Goal: Task Accomplishment & Management: Manage account settings

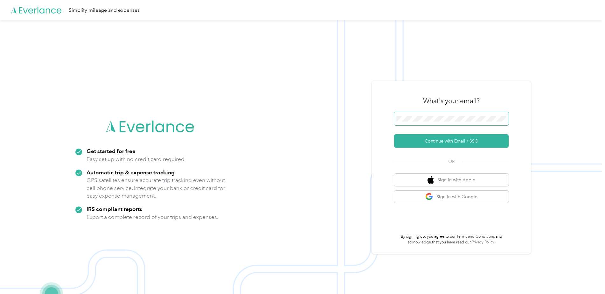
click at [434, 115] on span at bounding box center [451, 118] width 115 height 13
click at [440, 144] on form "Continue with Email / SSO" at bounding box center [451, 130] width 115 height 36
click at [437, 141] on button "Continue with Email / SSO" at bounding box center [451, 140] width 115 height 13
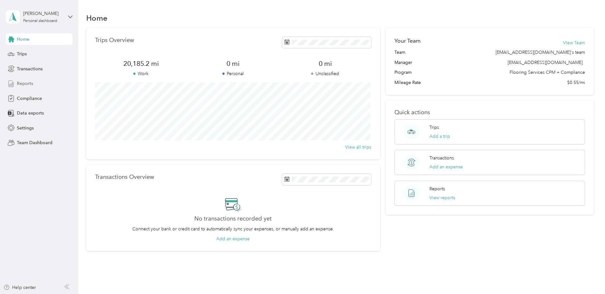
click at [35, 82] on div "Reports" at bounding box center [39, 83] width 67 height 11
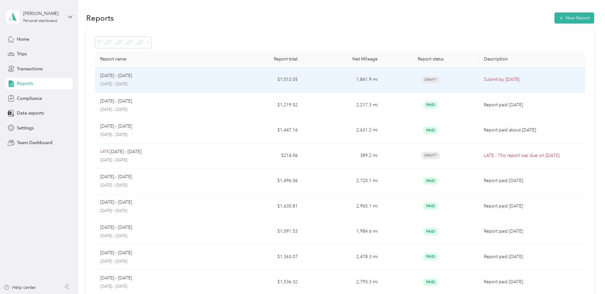
click at [317, 78] on td "1,841.9 mi" at bounding box center [343, 79] width 80 height 25
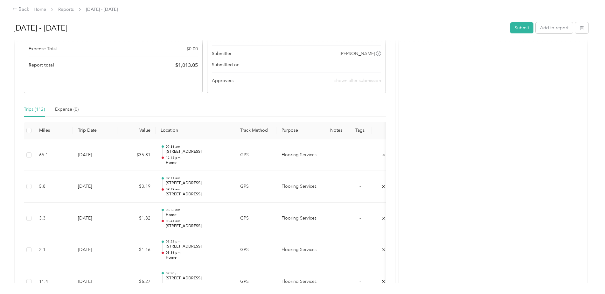
scroll to position [127, 0]
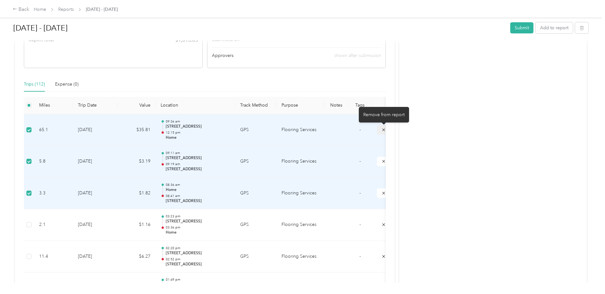
click at [382, 131] on icon "submit" at bounding box center [383, 129] width 3 height 3
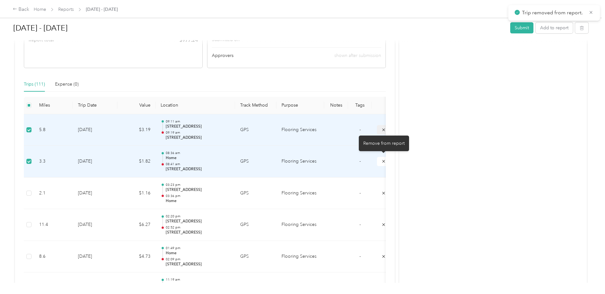
click at [382, 164] on icon "submit" at bounding box center [384, 161] width 4 height 4
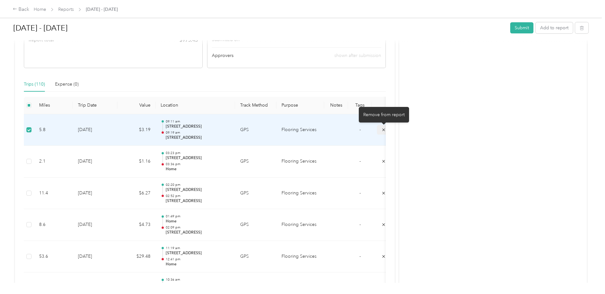
click at [383, 130] on icon "submit" at bounding box center [384, 130] width 4 height 4
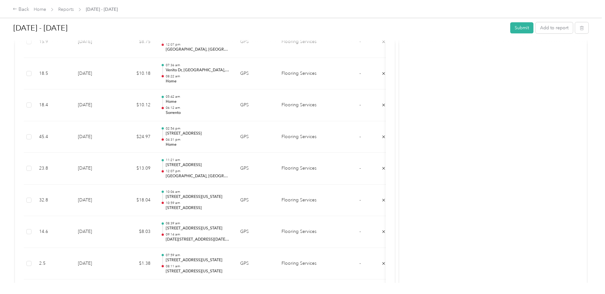
scroll to position [2196, 0]
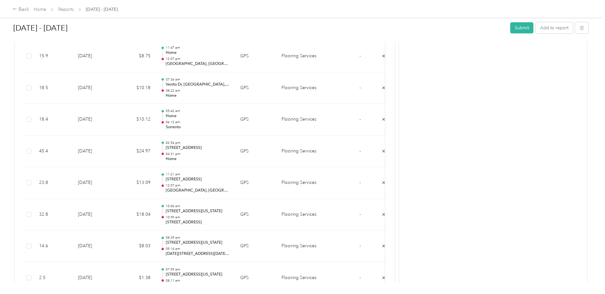
click at [526, 31] on button "Submit" at bounding box center [521, 27] width 23 height 11
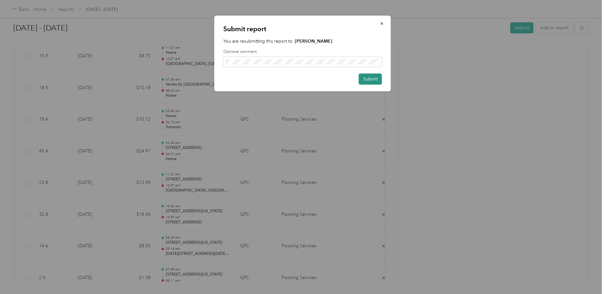
click at [370, 82] on button "Submit" at bounding box center [370, 79] width 23 height 11
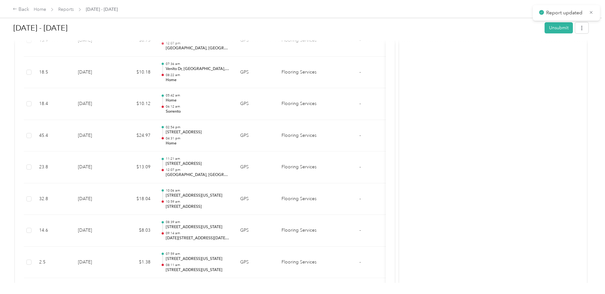
scroll to position [2180, 0]
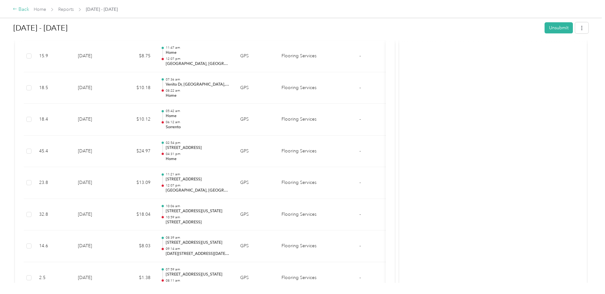
click at [15, 10] on icon at bounding box center [15, 9] width 4 height 4
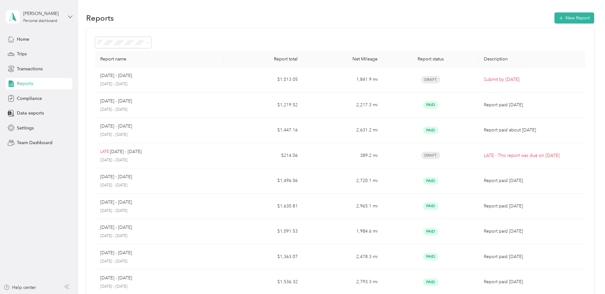
click at [69, 18] on icon at bounding box center [70, 17] width 4 height 4
click at [40, 55] on div "Team dashboard" at bounding box center [72, 52] width 125 height 11
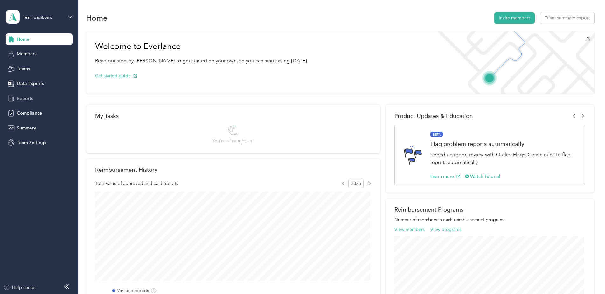
click at [28, 97] on span "Reports" at bounding box center [25, 98] width 16 height 7
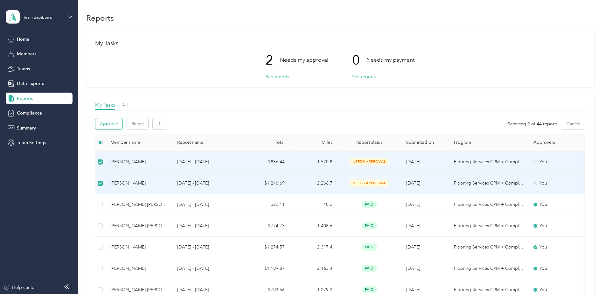
click at [116, 126] on button "Approve" at bounding box center [108, 123] width 27 height 11
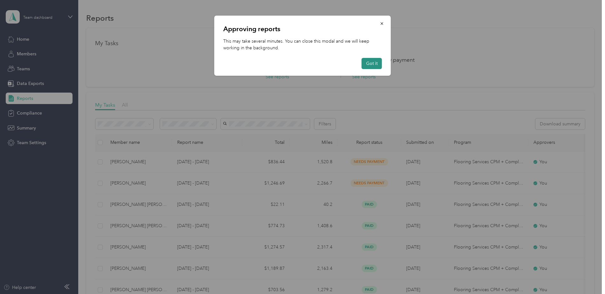
click at [376, 65] on button "Got it" at bounding box center [372, 63] width 20 height 11
